Goal: Information Seeking & Learning: Learn about a topic

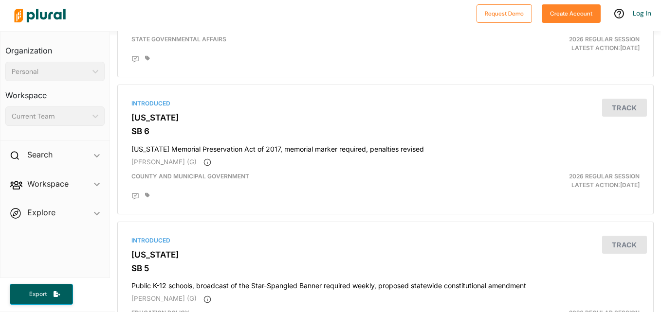
scroll to position [1998, 0]
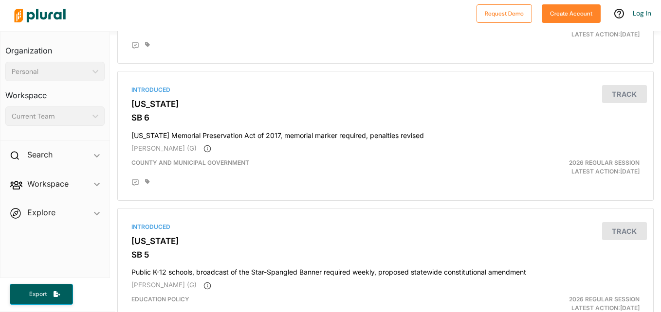
click at [86, 79] on div "Personal ic_keyboard_arrow_down" at bounding box center [54, 71] width 99 height 19
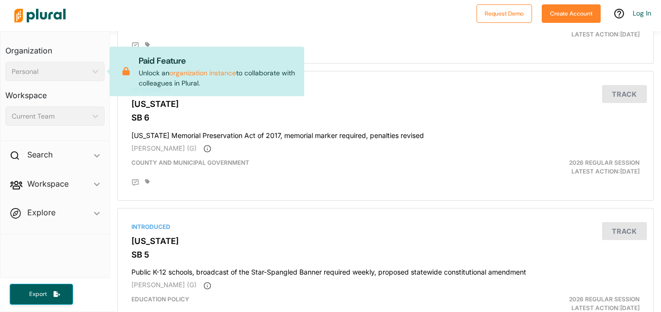
click at [98, 70] on div "Personal ic_keyboard_arrow_down" at bounding box center [54, 71] width 99 height 19
click at [77, 116] on div "Current Team" at bounding box center [50, 116] width 77 height 10
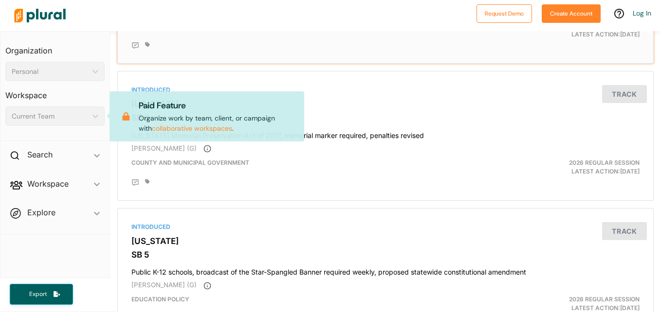
click at [348, 35] on div "State Governmental Affairs" at bounding box center [298, 30] width 348 height 18
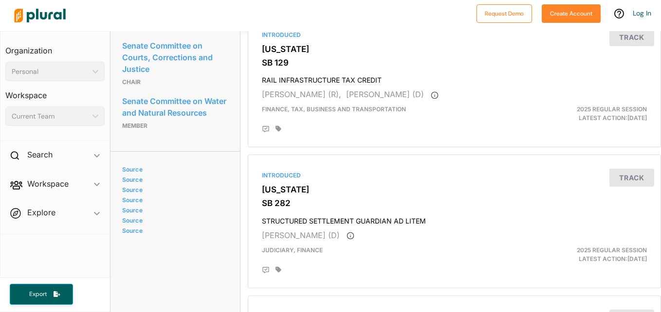
scroll to position [687, 0]
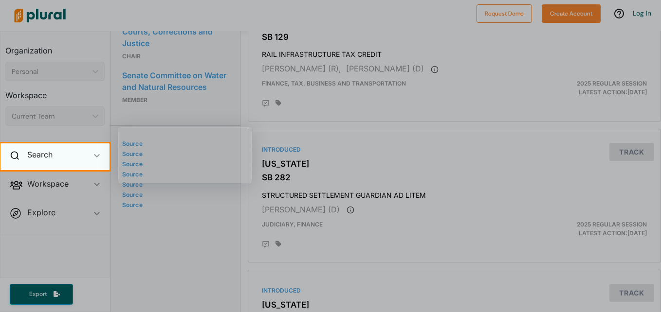
click at [55, 154] on div "Search ic_keyboard_arrow_down" at bounding box center [54, 157] width 109 height 26
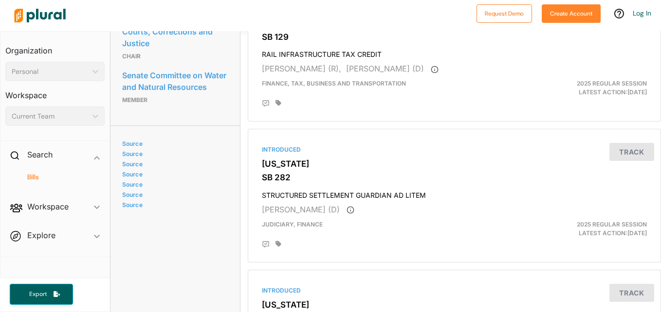
click at [31, 175] on h4 "Bills" at bounding box center [57, 177] width 85 height 9
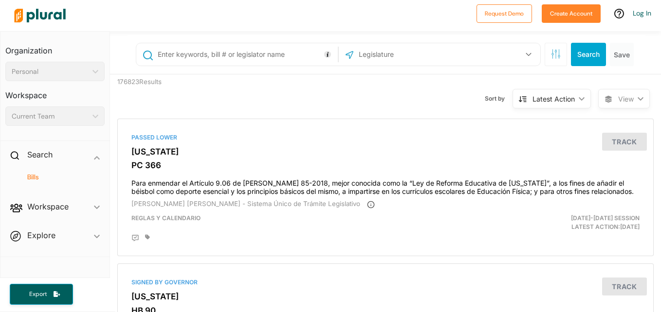
click at [561, 94] on div "Latest Action" at bounding box center [553, 99] width 42 height 10
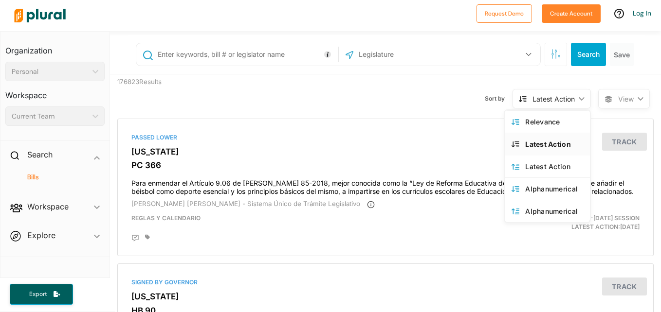
drag, startPoint x: 561, startPoint y: 93, endPoint x: 460, endPoint y: 108, distance: 102.2
click at [460, 108] on div "Sort by Latest Action ic_keyboard_arrow_down Relevance Latest Action Latest Act…" at bounding box center [438, 92] width 322 height 37
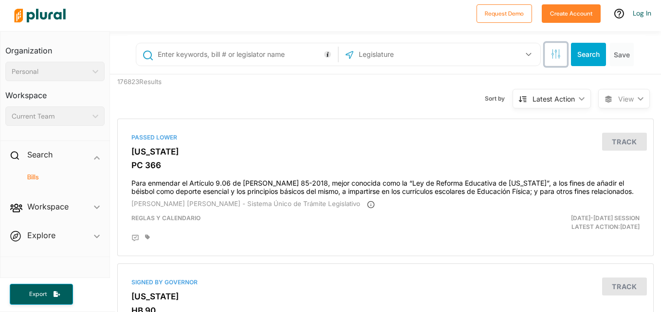
click at [555, 51] on icon "button" at bounding box center [556, 51] width 2 height 2
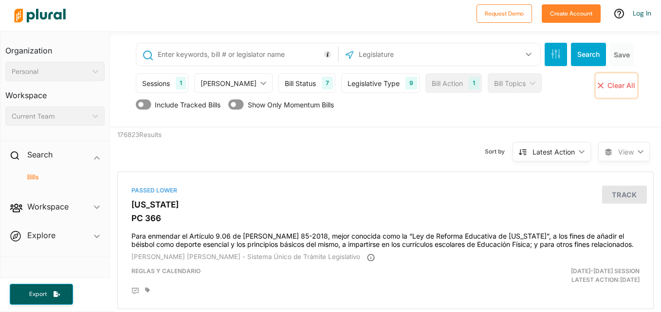
click at [598, 88] on button "close Clear All" at bounding box center [615, 85] width 41 height 24
drag, startPoint x: 598, startPoint y: 88, endPoint x: 486, endPoint y: 112, distance: 115.0
click at [486, 112] on div "Include Tracked Bills Show Only Momentum Bills" at bounding box center [387, 107] width 502 height 18
